Goal: Find specific page/section: Find specific page/section

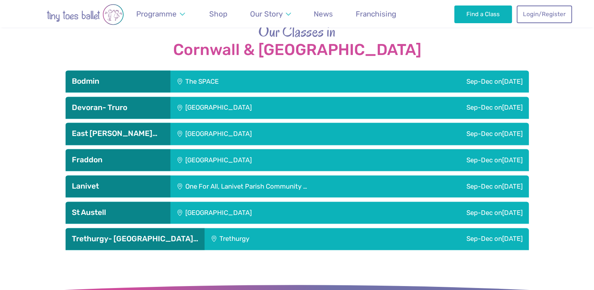
scroll to position [1134, 0]
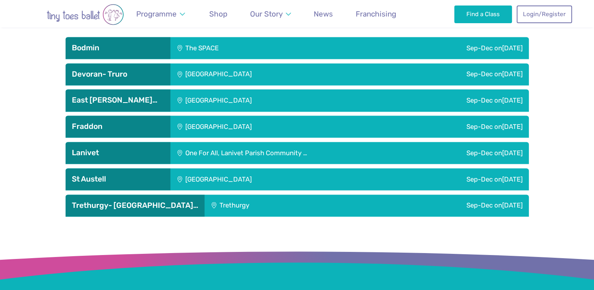
click at [235, 63] on div "[GEOGRAPHIC_DATA]" at bounding box center [270, 74] width 201 height 22
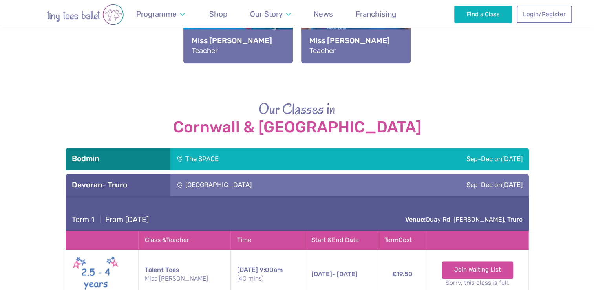
scroll to position [985, 0]
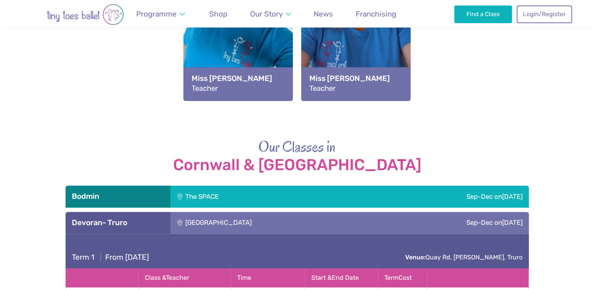
click at [278, 212] on div "[GEOGRAPHIC_DATA]" at bounding box center [270, 223] width 201 height 22
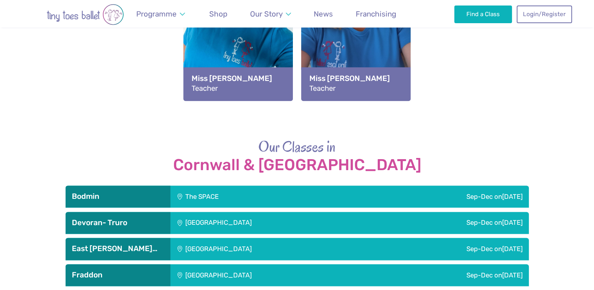
click at [214, 212] on div "[GEOGRAPHIC_DATA]" at bounding box center [270, 223] width 201 height 22
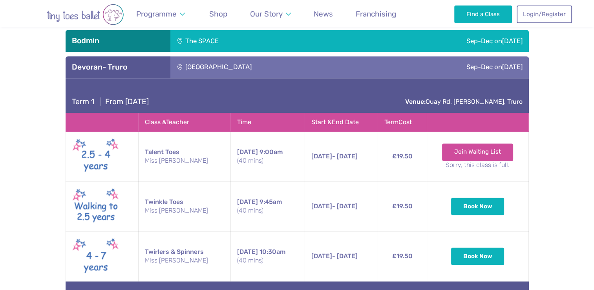
scroll to position [1144, 0]
